Goal: Information Seeking & Learning: Check status

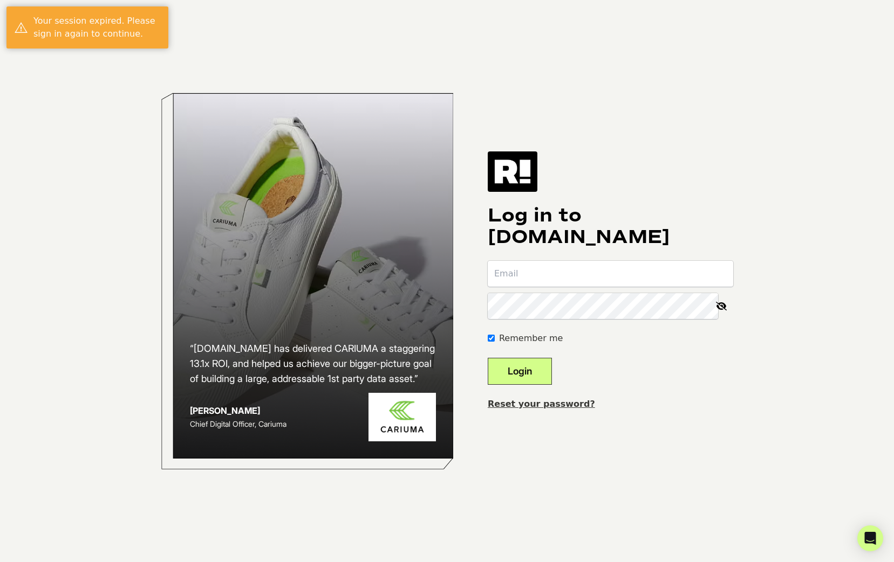
click at [578, 280] on input "email" at bounding box center [610, 274] width 245 height 26
type input "[PERSON_NAME][EMAIL_ADDRESS][PERSON_NAME][DOMAIN_NAME]"
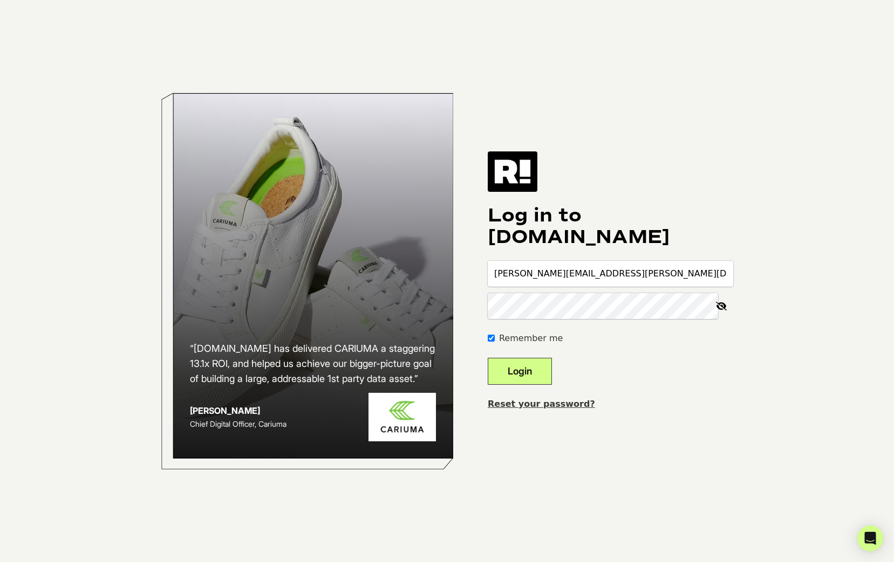
click at [714, 310] on icon at bounding box center [721, 306] width 24 height 26
click at [547, 369] on button "Login" at bounding box center [520, 371] width 64 height 27
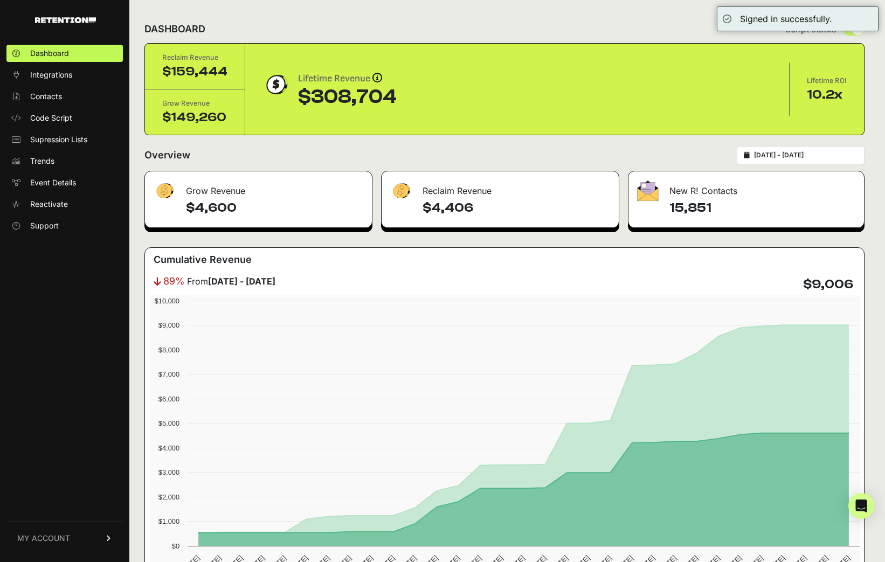
click at [791, 156] on input "[DATE] - [DATE]" at bounding box center [806, 155] width 104 height 9
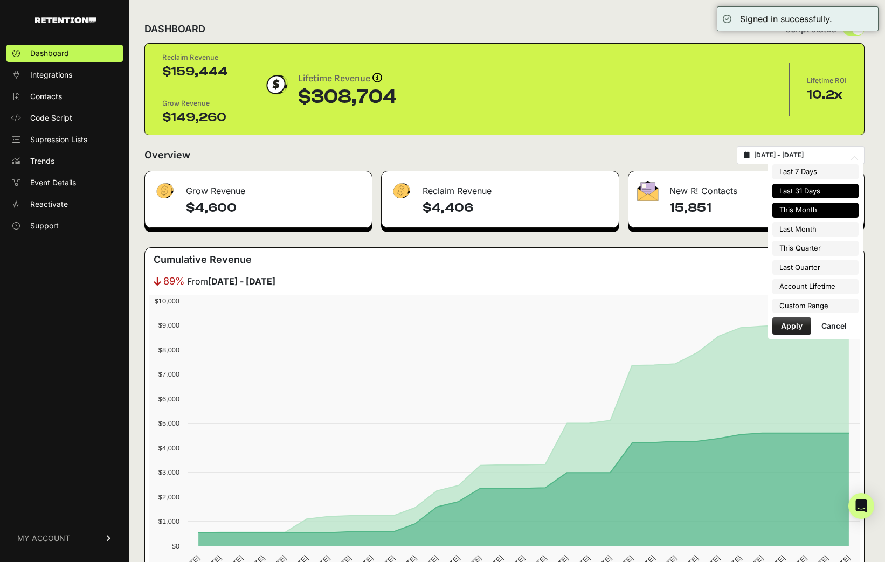
click at [822, 210] on li "This Month" at bounding box center [816, 210] width 86 height 15
type input "[DATE] - [DATE]"
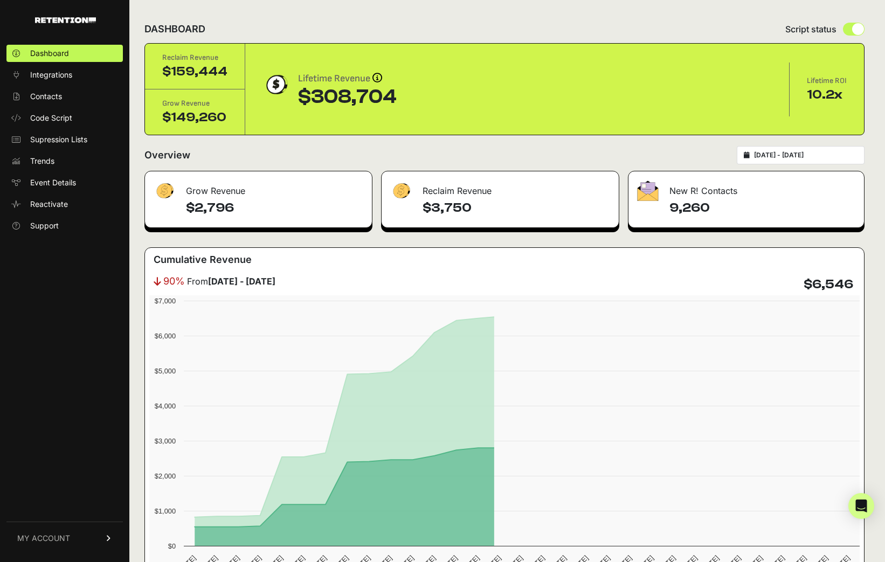
type input "[DATE]"
click at [797, 155] on input "[DATE] - [DATE]" at bounding box center [806, 155] width 104 height 9
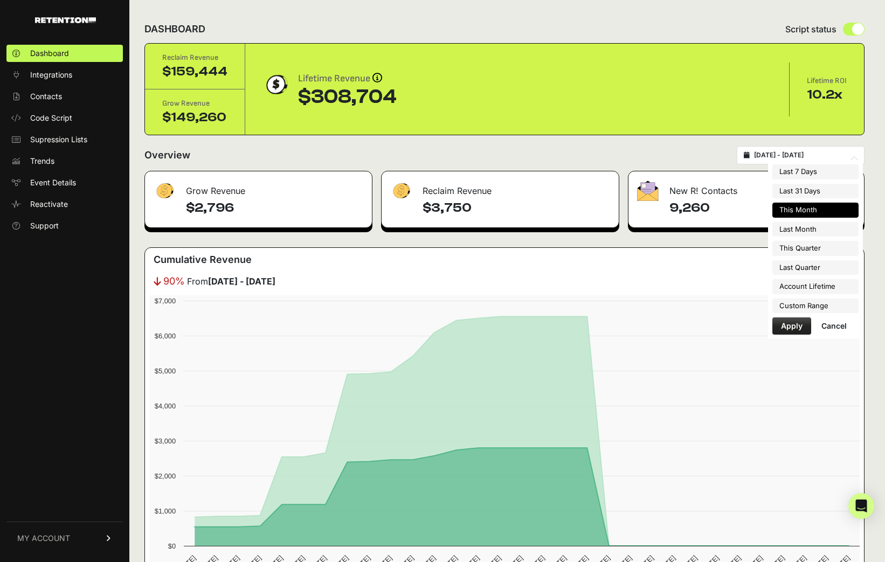
type input "[DATE]"
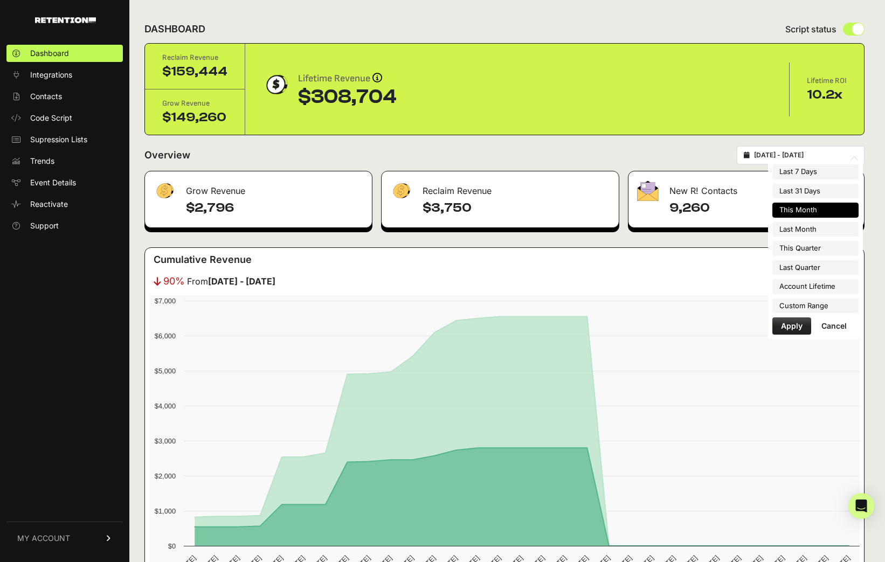
type input "[DATE]"
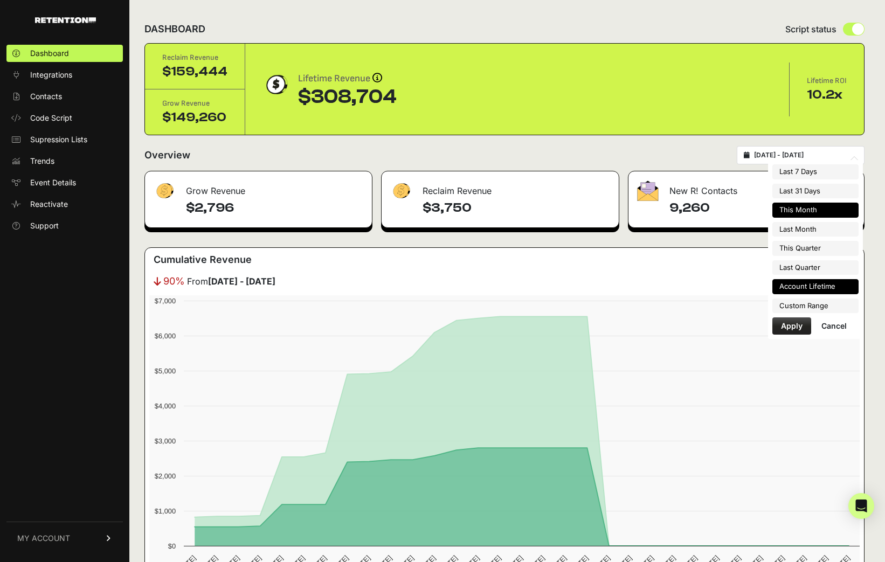
type input "[DATE]"
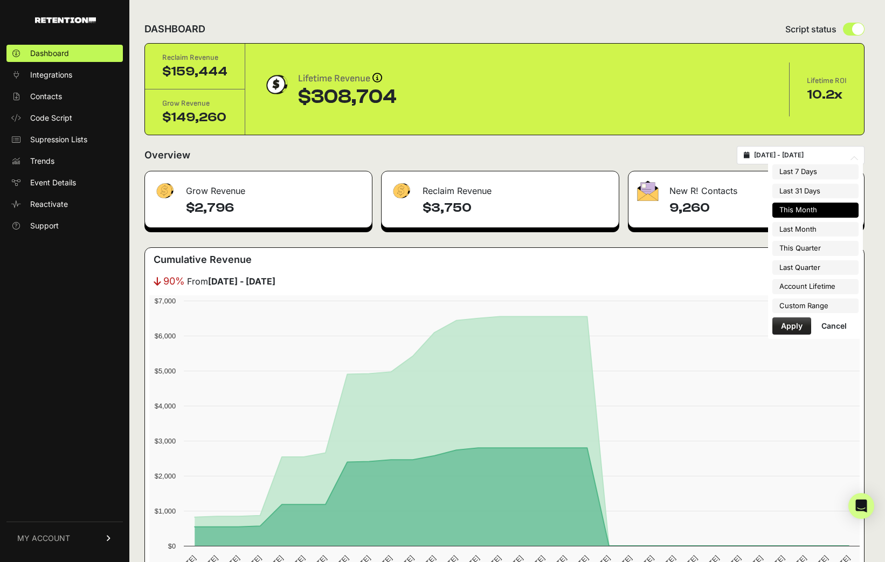
type input "[DATE]"
click at [832, 310] on li "Custom Range" at bounding box center [816, 306] width 86 height 15
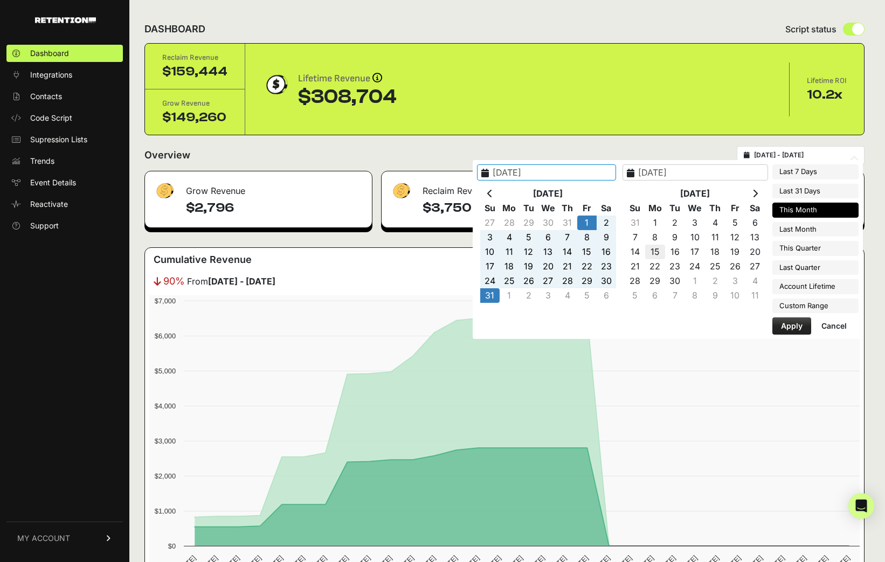
type input "[DATE]"
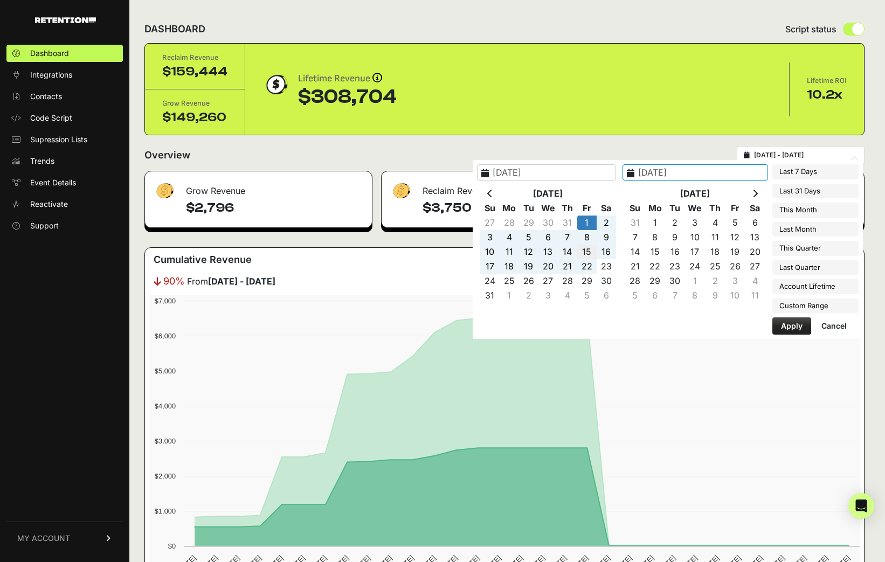
type input "[DATE]"
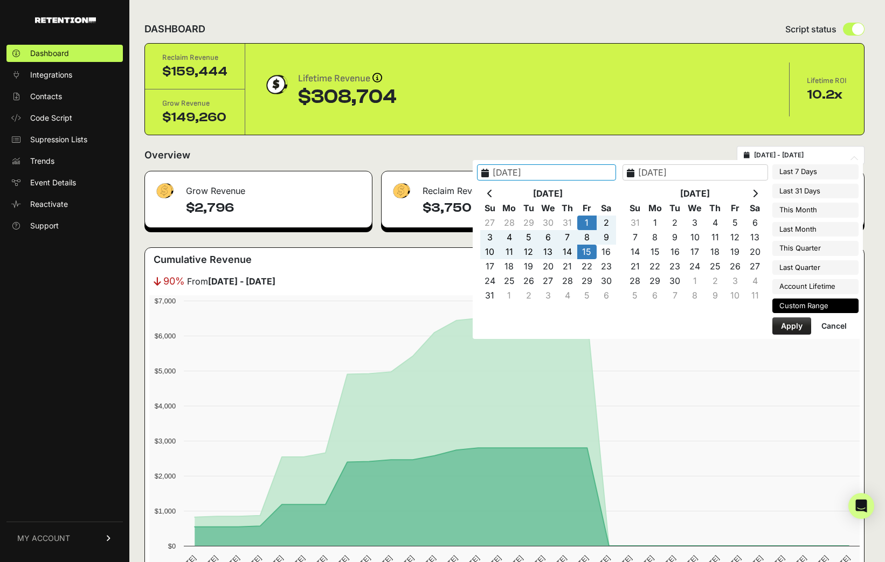
type input "[DATE]"
click at [802, 328] on button "Apply" at bounding box center [792, 326] width 39 height 17
type input "[DATE] - [DATE]"
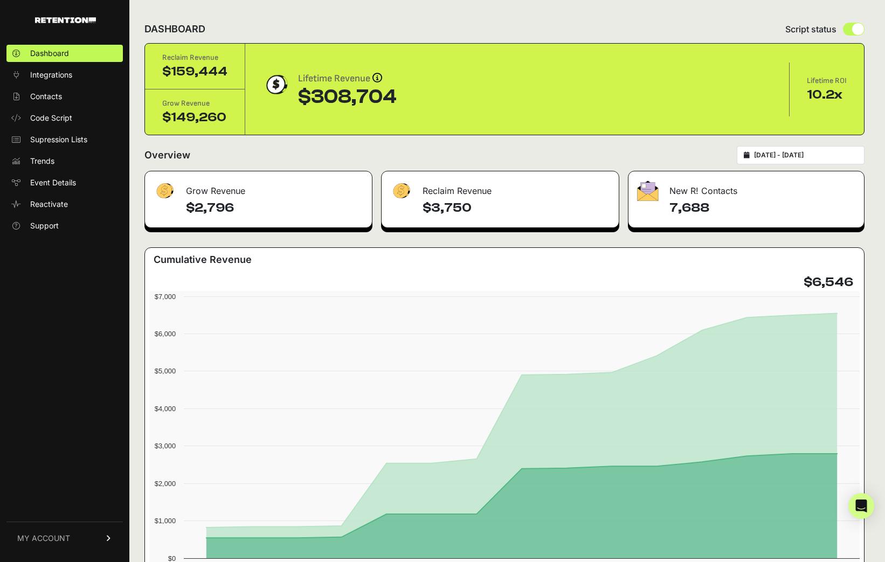
drag, startPoint x: 698, startPoint y: 207, endPoint x: 675, endPoint y: 208, distance: 22.7
click at [675, 208] on h4 "7,688" at bounding box center [763, 208] width 186 height 17
copy h4 "7,688"
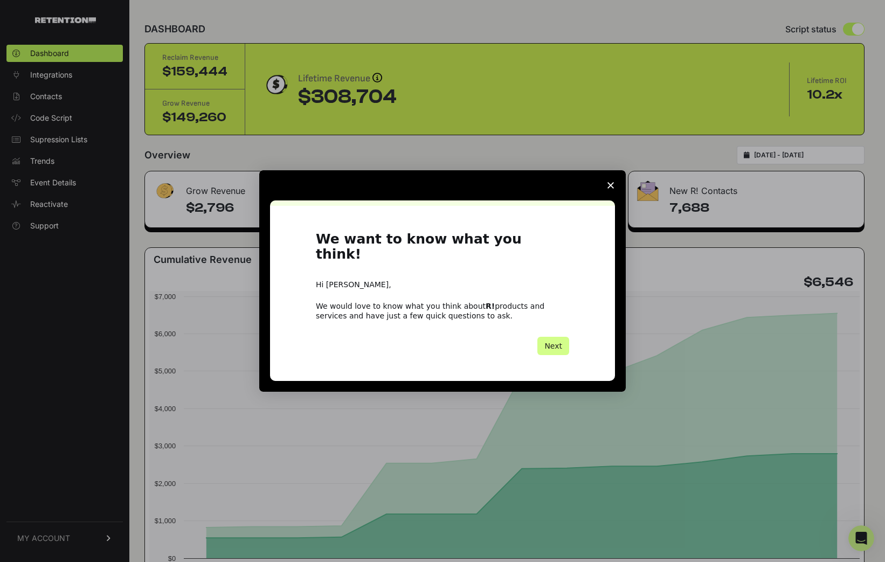
click at [615, 197] on span "Close survey" at bounding box center [611, 185] width 30 height 30
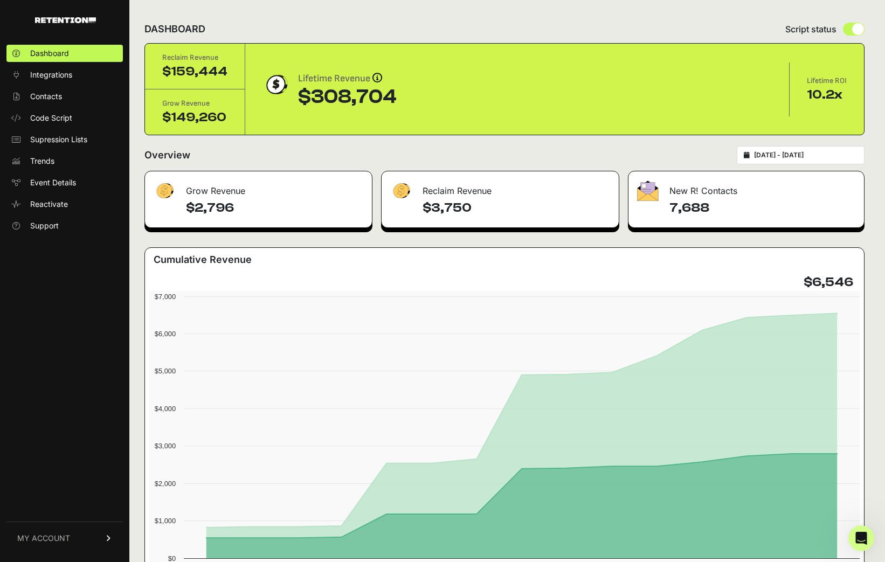
drag, startPoint x: 859, startPoint y: 279, endPoint x: 813, endPoint y: 279, distance: 46.4
click at [813, 279] on div "$6,546" at bounding box center [830, 282] width 52 height 17
copy h4 "$6,546"
drag, startPoint x: 389, startPoint y: 100, endPoint x: 290, endPoint y: 96, distance: 99.3
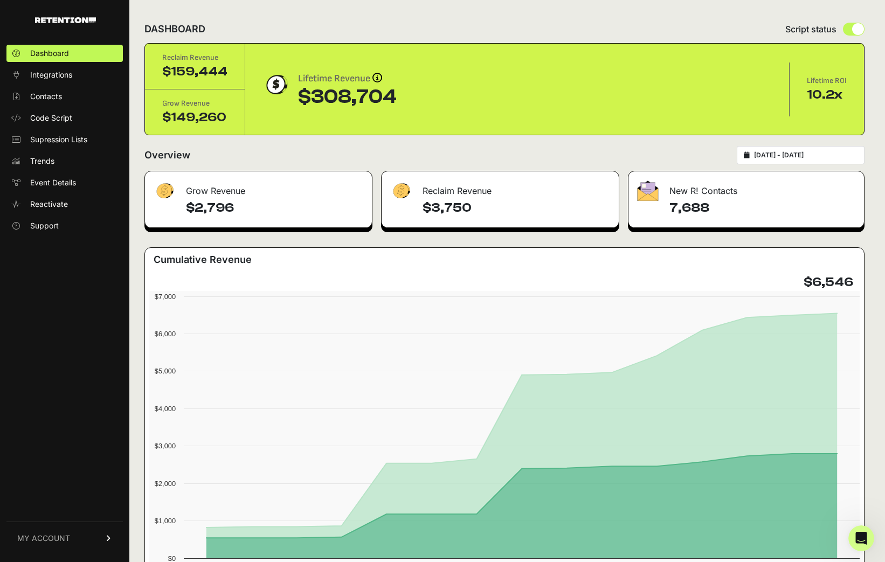
click at [290, 96] on div "Lifetime Revenue Revenue attribution works in two ways: Grow Revenue: Revenue i…" at bounding box center [518, 89] width 510 height 37
click at [421, 116] on div "Reclaim Revenue $159,444 Grow Revenue $149,260 Lifetime Revenue Revenue attribu…" at bounding box center [504, 89] width 719 height 91
click at [383, 95] on div "$308,704" at bounding box center [347, 97] width 99 height 22
drag, startPoint x: 393, startPoint y: 98, endPoint x: 297, endPoint y: 97, distance: 96.0
click at [297, 97] on div "Lifetime Revenue Revenue attribution works in two ways: Grow Revenue: Revenue i…" at bounding box center [518, 89] width 510 height 37
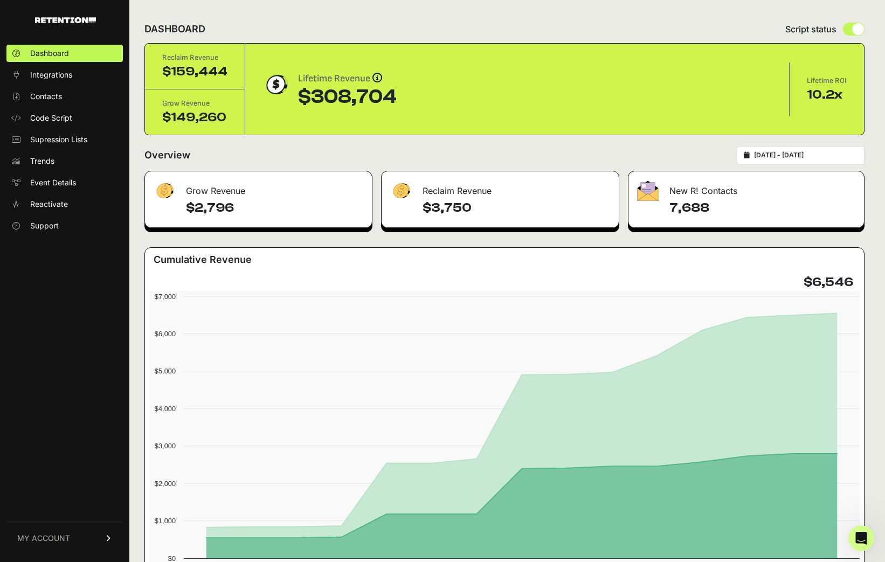
copy div "$308,704"
